Goal: Task Accomplishment & Management: Manage account settings

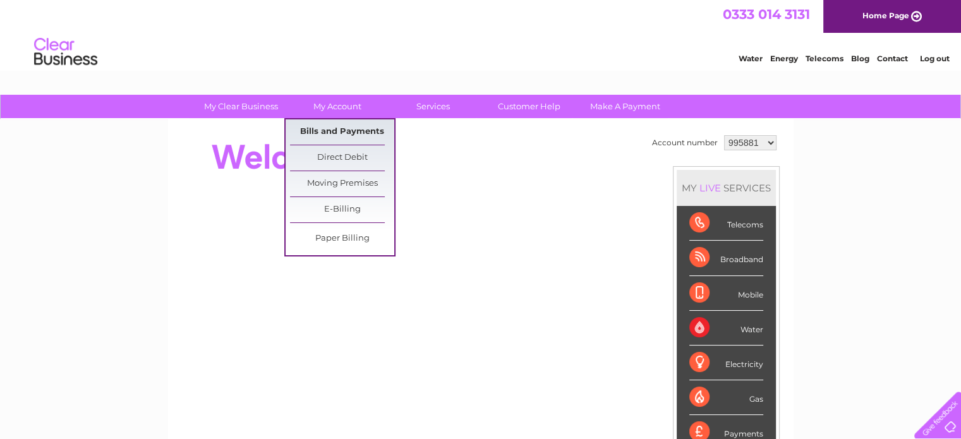
click at [352, 133] on link "Bills and Payments" at bounding box center [342, 131] width 104 height 25
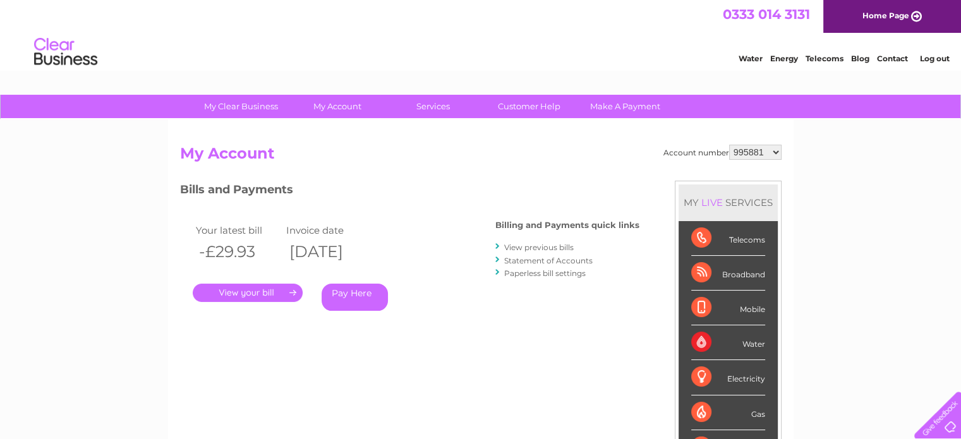
click at [238, 289] on link "." at bounding box center [248, 293] width 110 height 18
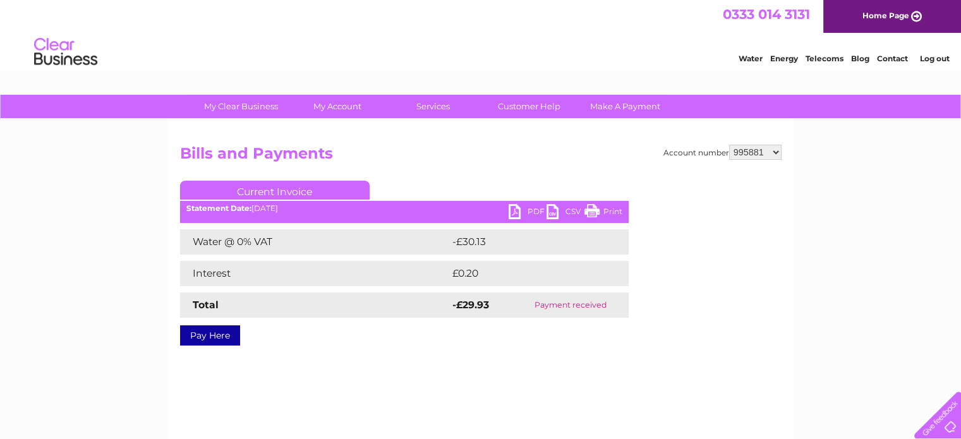
click at [778, 150] on select "995881 1152862" at bounding box center [755, 152] width 52 height 15
click at [532, 210] on link "PDF" at bounding box center [528, 213] width 38 height 18
click at [773, 152] on select "995881 1152862" at bounding box center [755, 152] width 52 height 15
select select "1152862"
click at [730, 145] on select "995881 1152862" at bounding box center [755, 152] width 52 height 15
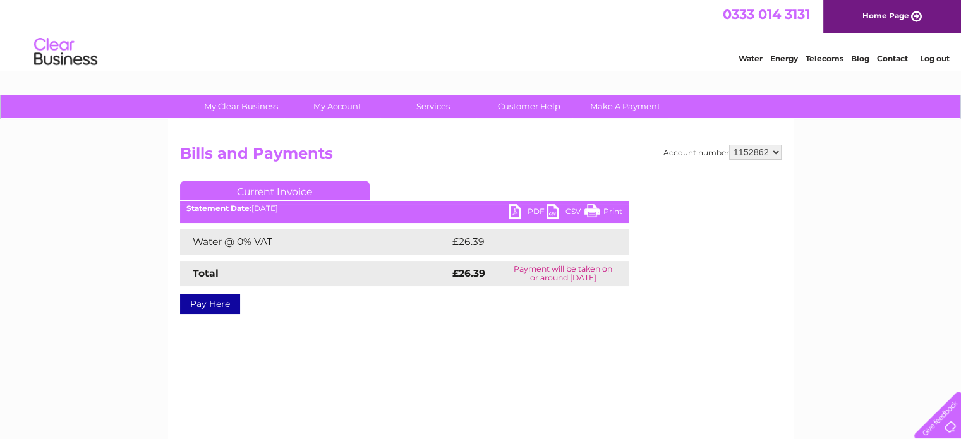
click at [514, 209] on link "PDF" at bounding box center [528, 213] width 38 height 18
click at [925, 54] on link "Log out" at bounding box center [934, 58] width 30 height 9
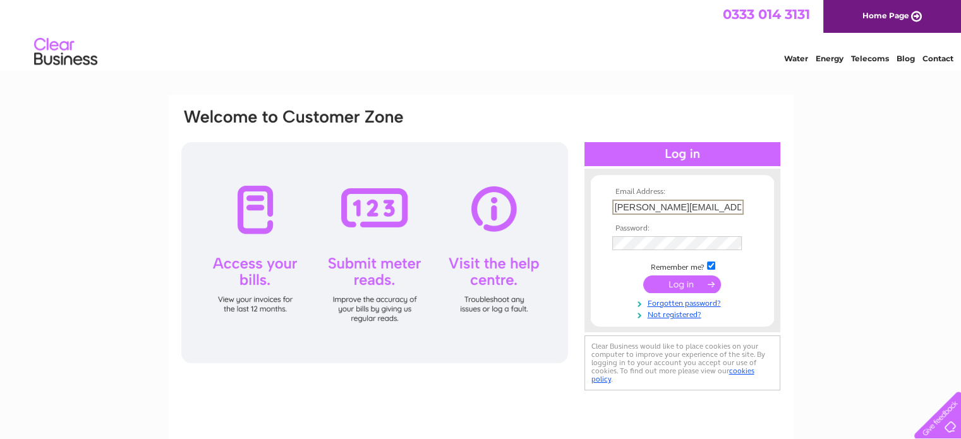
click at [713, 206] on input "[PERSON_NAME][EMAIL_ADDRESS][DOMAIN_NAME]" at bounding box center [677, 207] width 131 height 15
type input "[PERSON_NAME][EMAIL_ADDRESS][DOMAIN_NAME]"
click at [674, 280] on input "submit" at bounding box center [682, 283] width 78 height 18
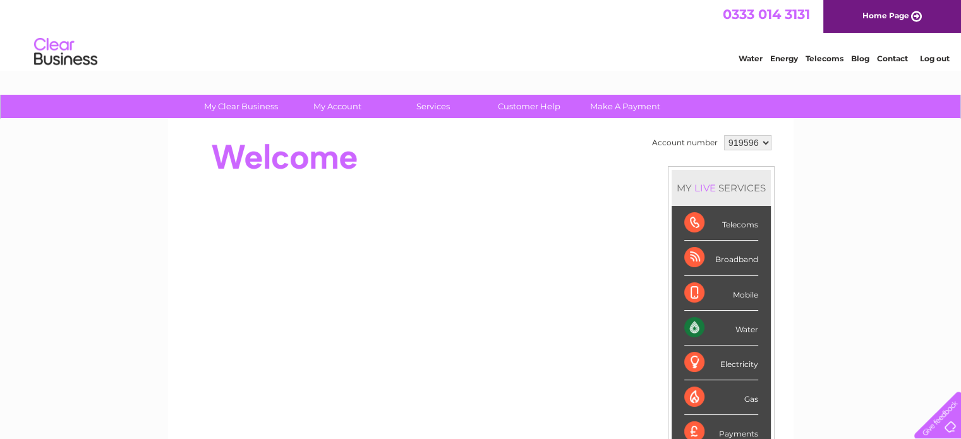
click at [760, 143] on select "919596" at bounding box center [747, 142] width 47 height 15
click at [724, 135] on select "919596" at bounding box center [747, 142] width 47 height 15
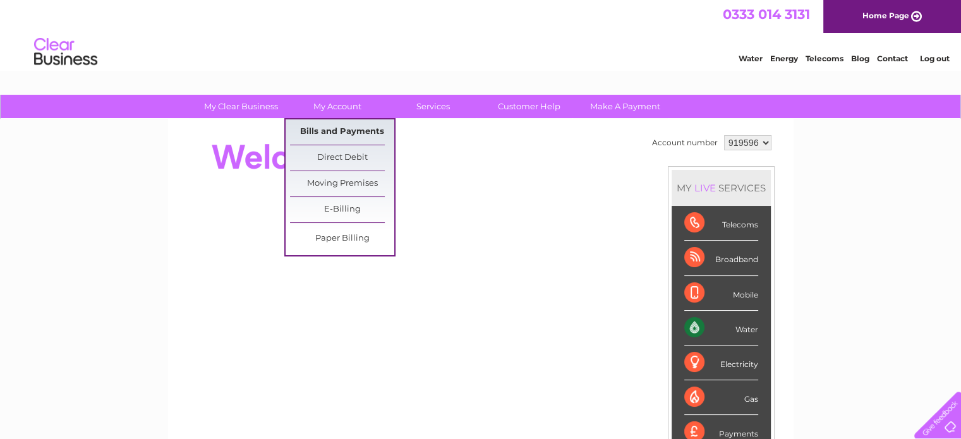
click at [326, 130] on link "Bills and Payments" at bounding box center [342, 131] width 104 height 25
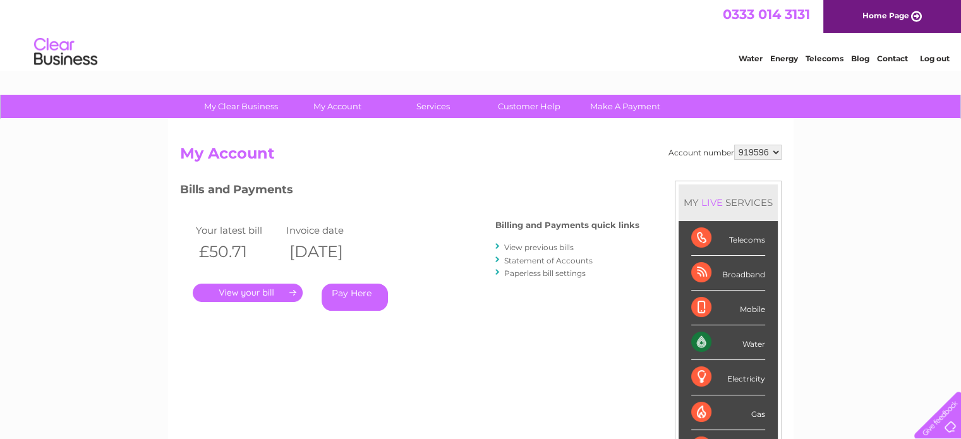
click at [242, 294] on link "." at bounding box center [248, 293] width 110 height 18
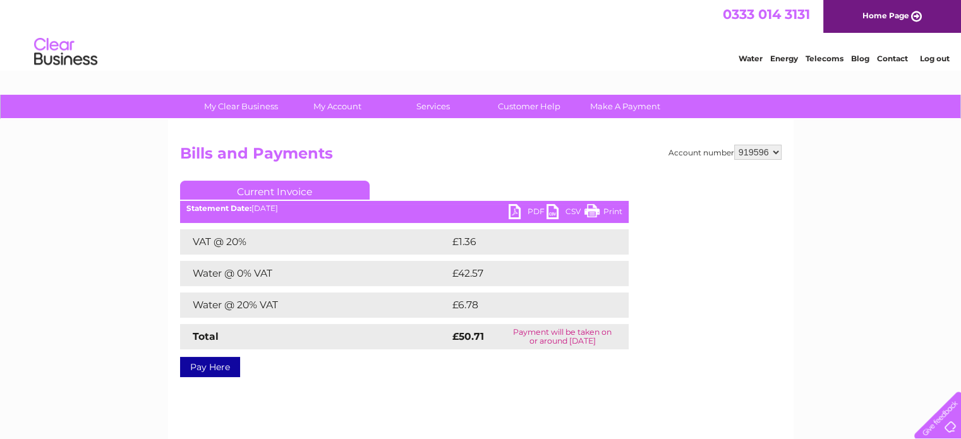
click at [530, 209] on link "PDF" at bounding box center [528, 213] width 38 height 18
click at [936, 52] on li "Log out" at bounding box center [935, 59] width 38 height 16
click at [939, 64] on li "Log out" at bounding box center [935, 59] width 38 height 16
click at [936, 55] on link "Log out" at bounding box center [934, 58] width 30 height 9
